Goal: Task Accomplishment & Management: Manage account settings

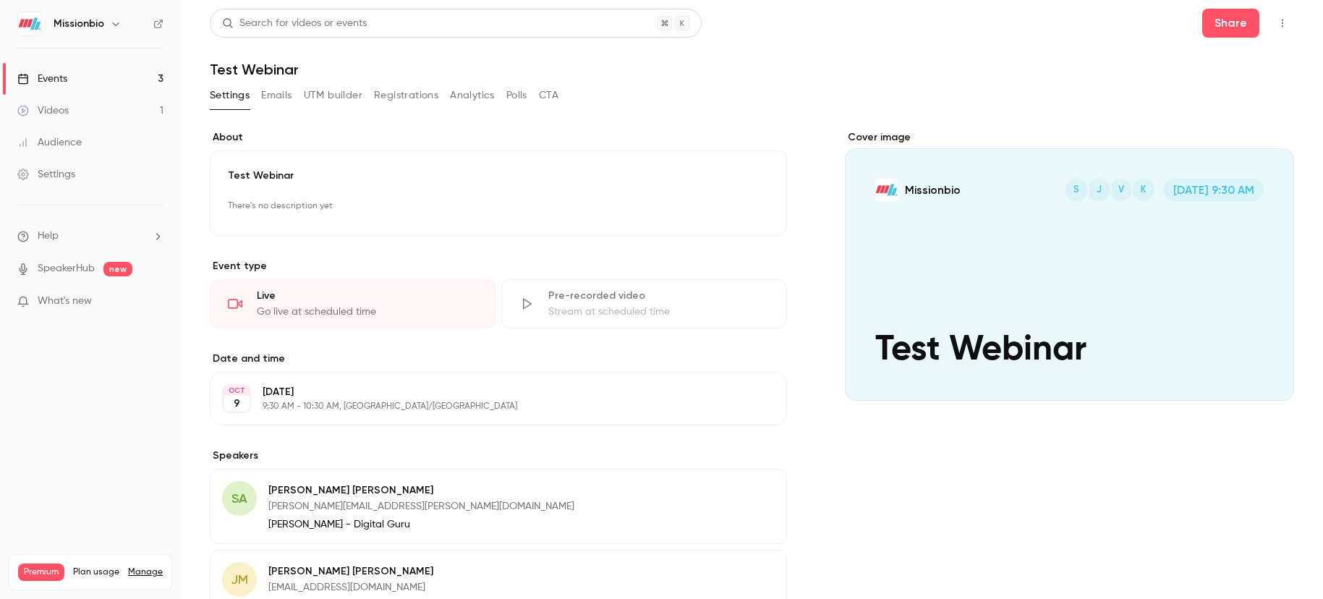
scroll to position [11, 0]
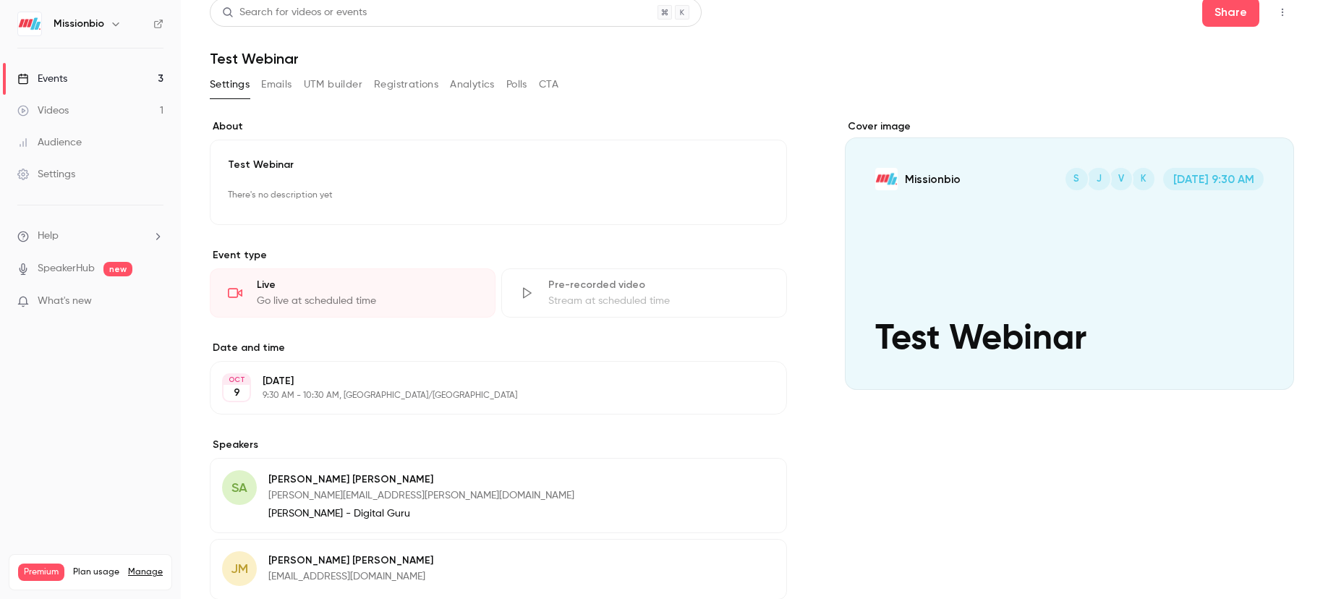
click at [56, 79] on div "Events" at bounding box center [42, 79] width 50 height 14
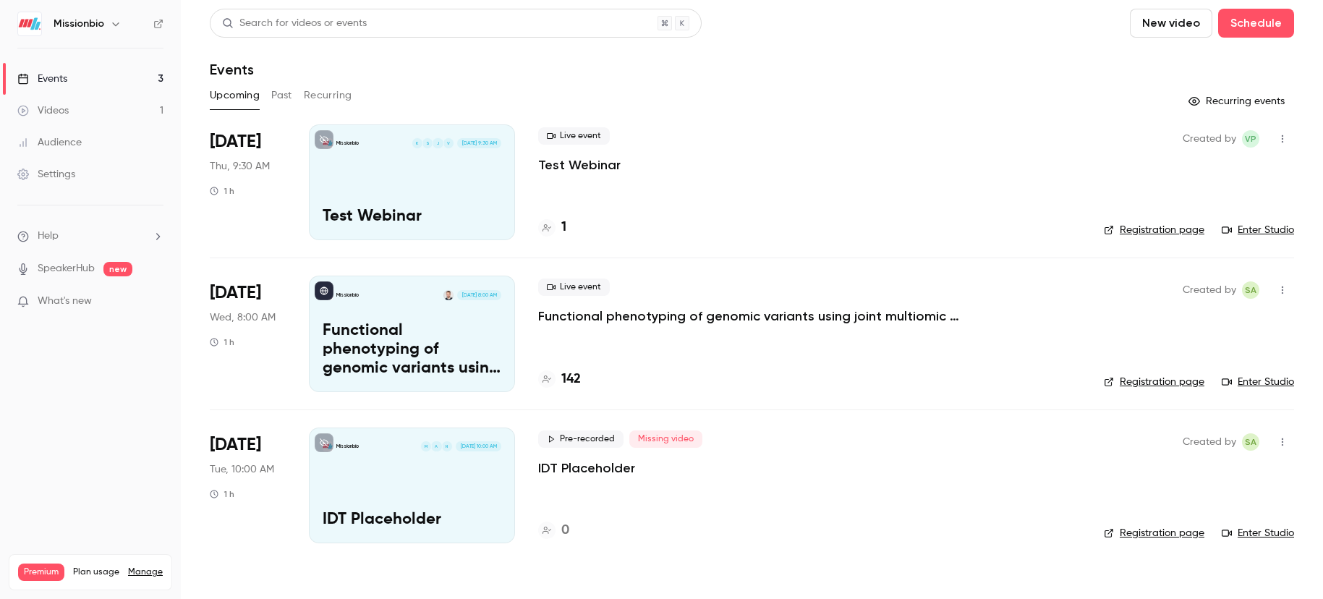
click at [562, 317] on p "Functional phenotyping of genomic variants using joint multiomic single-cell DN…" at bounding box center [755, 315] width 434 height 17
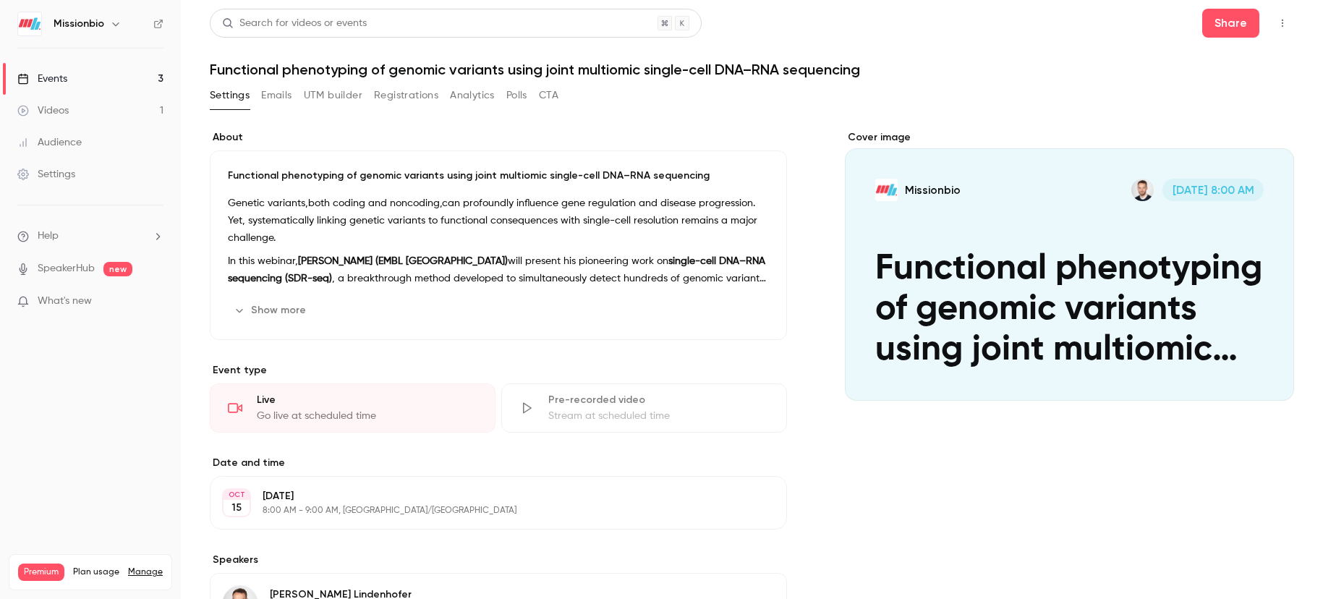
click at [412, 94] on button "Registrations" at bounding box center [406, 95] width 64 height 23
